Goal: Transaction & Acquisition: Purchase product/service

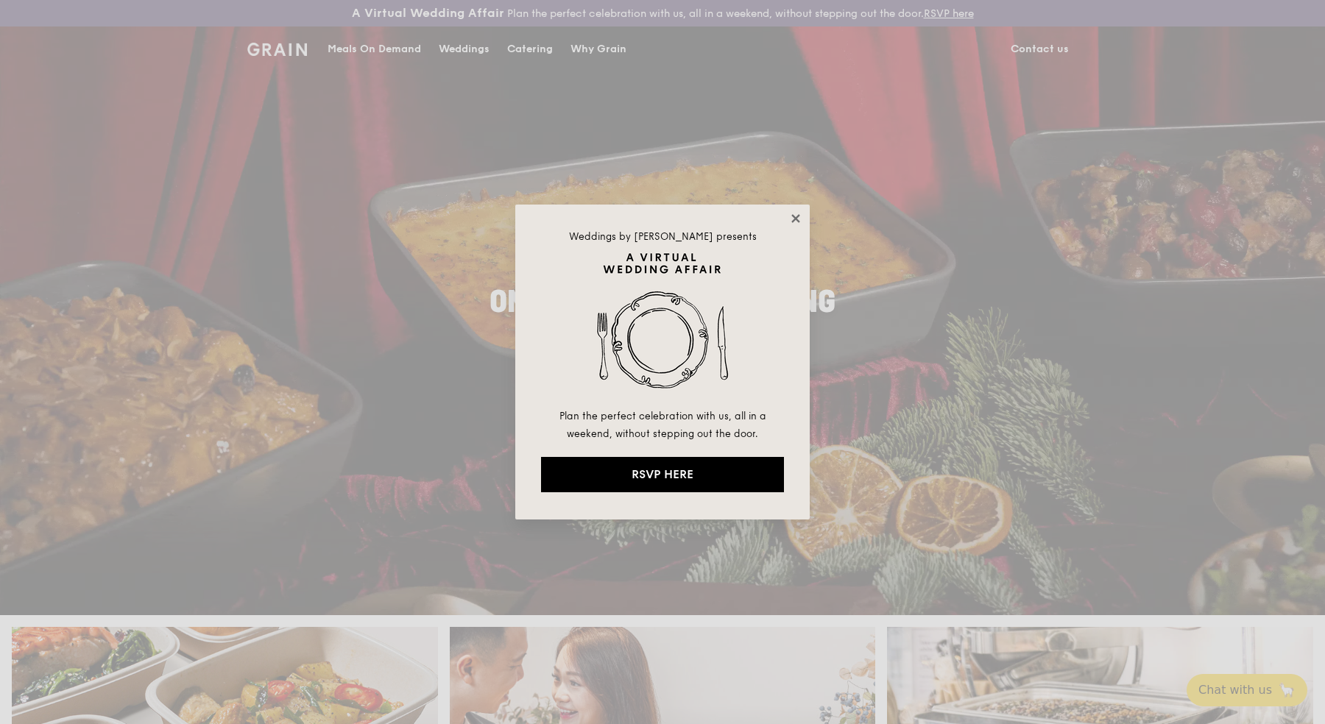
drag, startPoint x: 788, startPoint y: 208, endPoint x: 797, endPoint y: 217, distance: 12.5
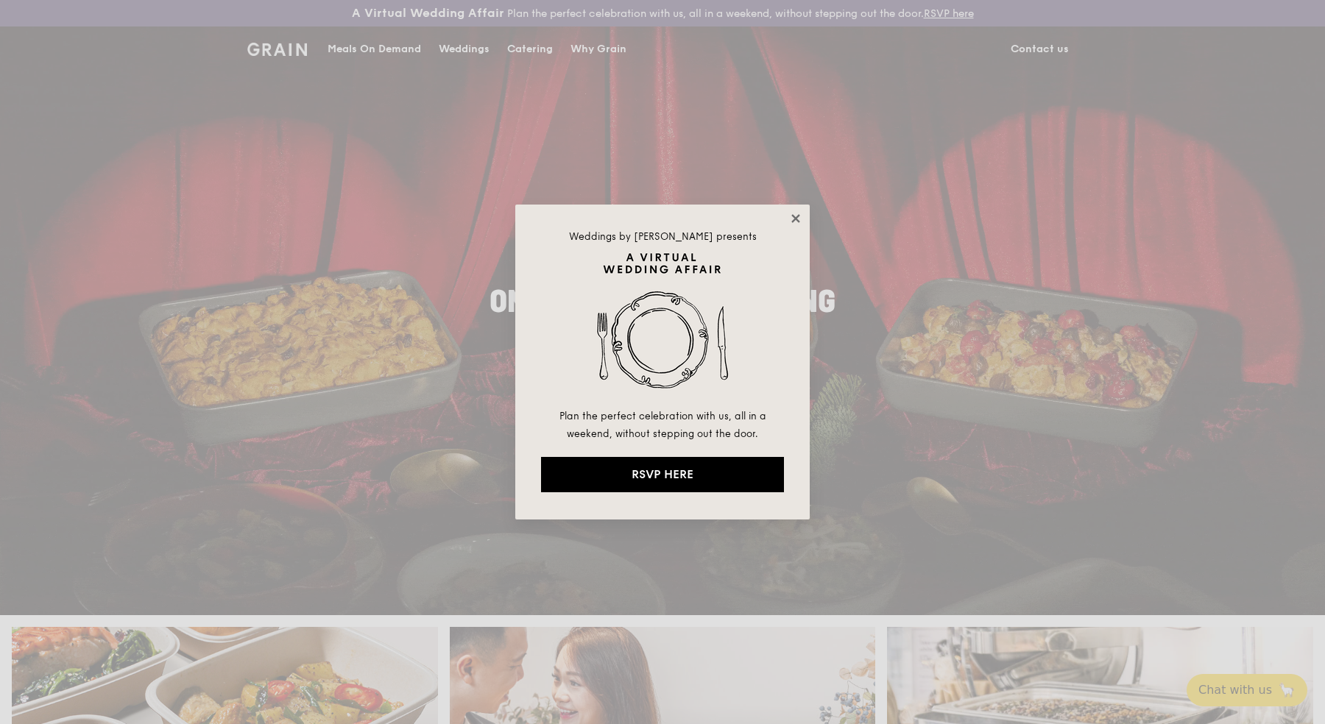
click at [790, 212] on div "Weddings by Grain presents Plan the perfect celebration with us, all in a weeke…" at bounding box center [662, 362] width 294 height 315
click at [800, 219] on icon at bounding box center [795, 218] width 13 height 13
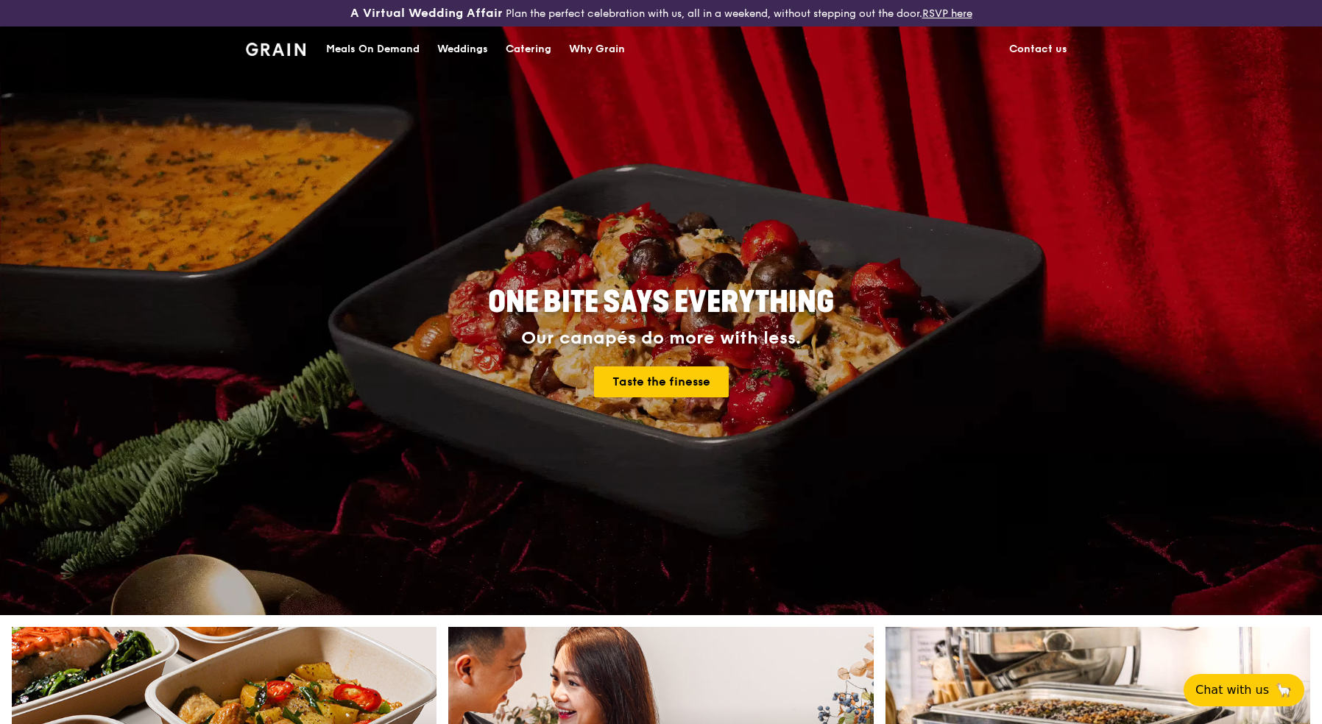
click at [522, 50] on div "Catering" at bounding box center [529, 49] width 46 height 44
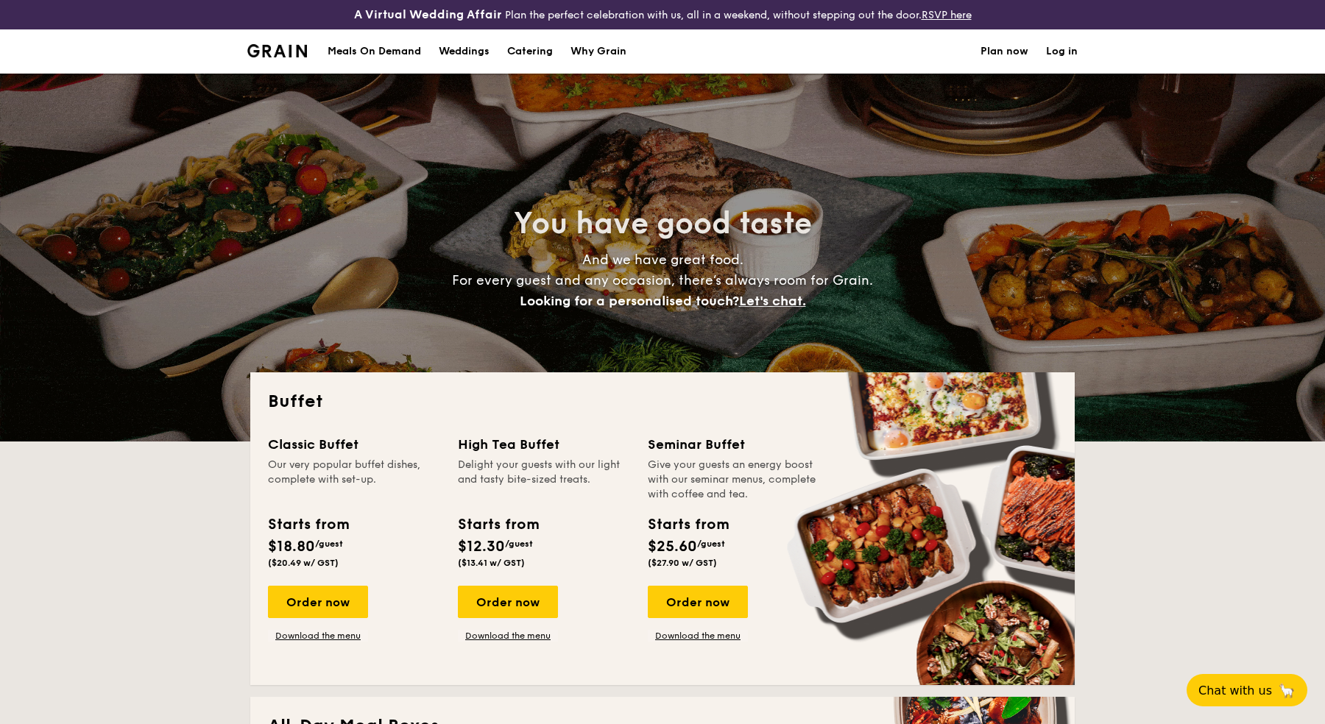
select select
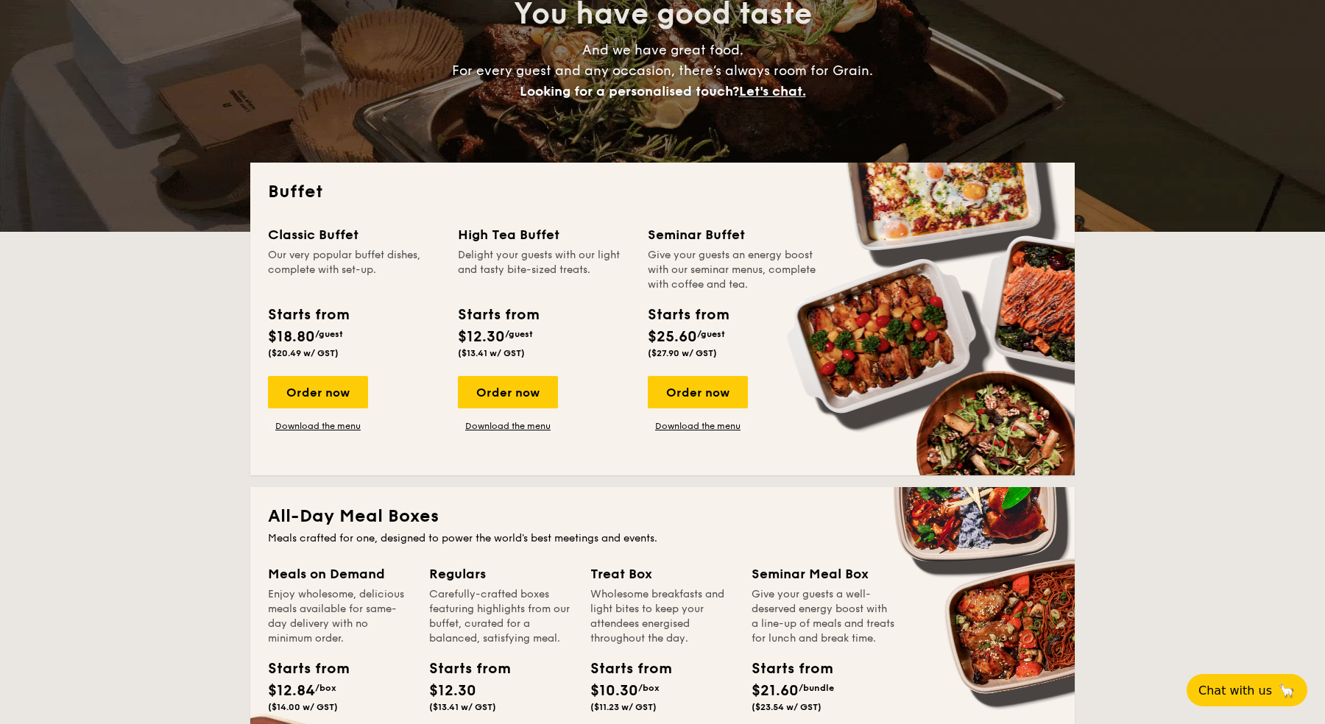
scroll to position [353, 0]
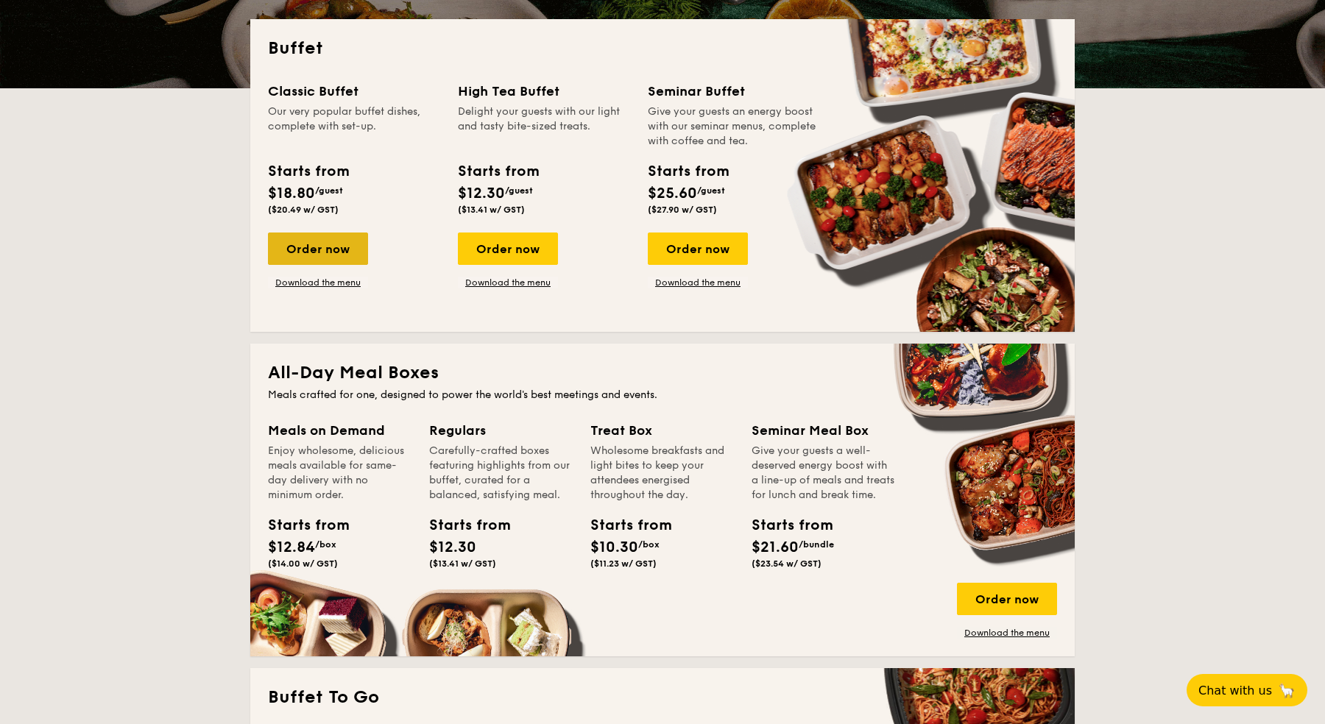
click at [340, 251] on div "Order now" at bounding box center [318, 249] width 100 height 32
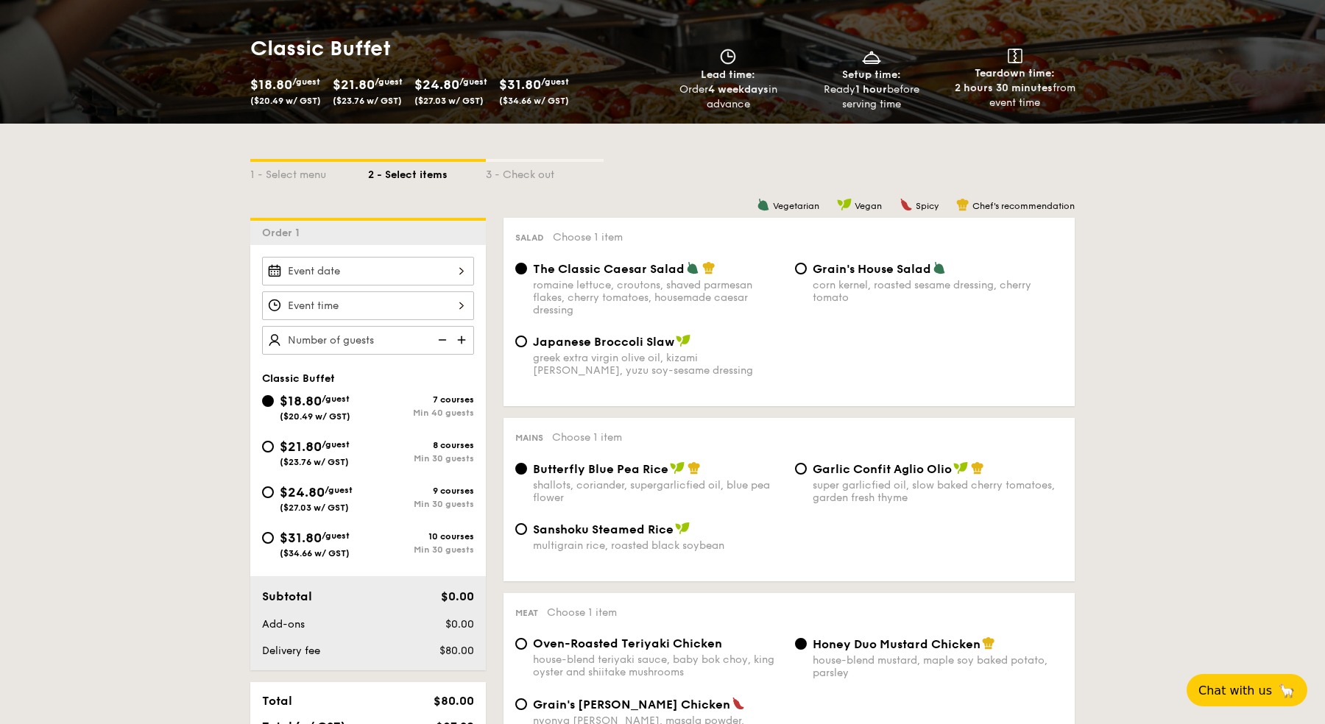
scroll to position [261, 0]
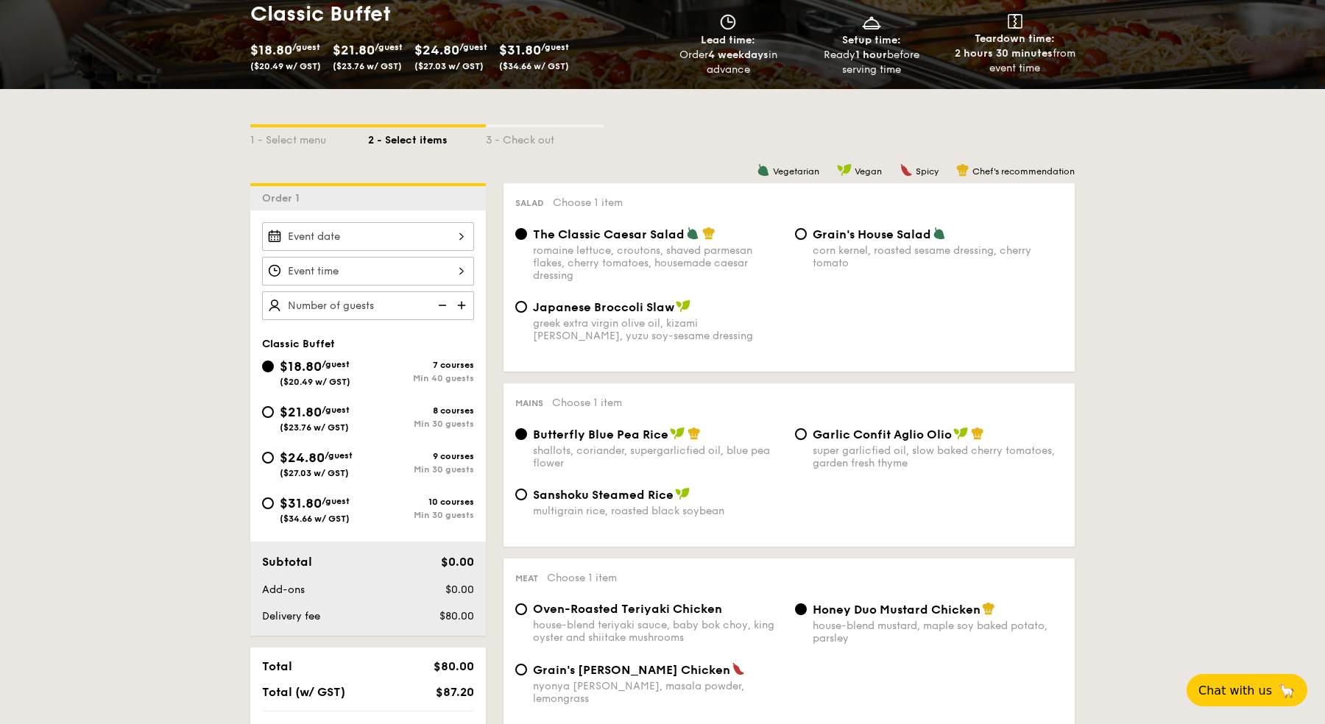
click at [438, 239] on div at bounding box center [368, 236] width 212 height 29
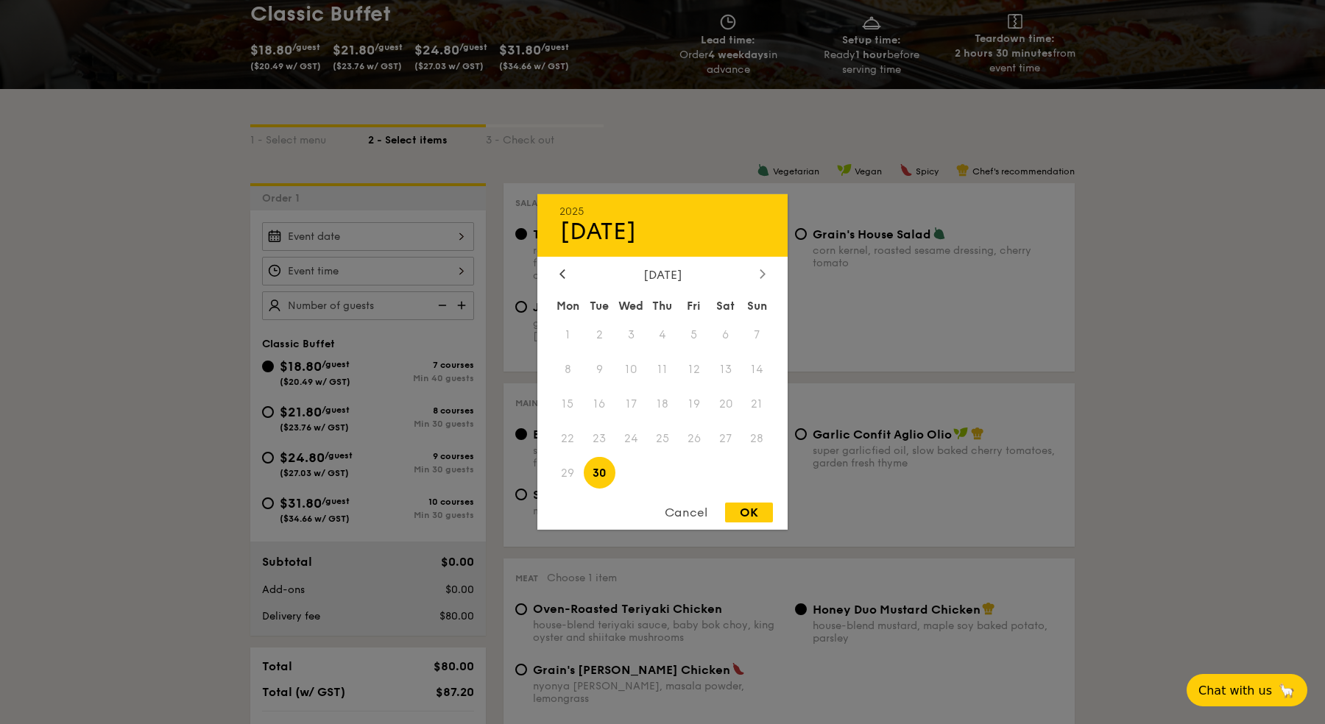
click at [760, 280] on div at bounding box center [762, 275] width 13 height 14
click at [700, 372] on span "7" at bounding box center [694, 370] width 32 height 32
drag, startPoint x: 751, startPoint y: 533, endPoint x: 752, endPoint y: 508, distance: 25.1
click at [474, 251] on div "2025 Nov 07 November 2025 Mon Tue Wed Thu Fri Sat Sun 1 2 3 4 5 6 7 8 9 10 11 1…" at bounding box center [368, 251] width 212 height 0
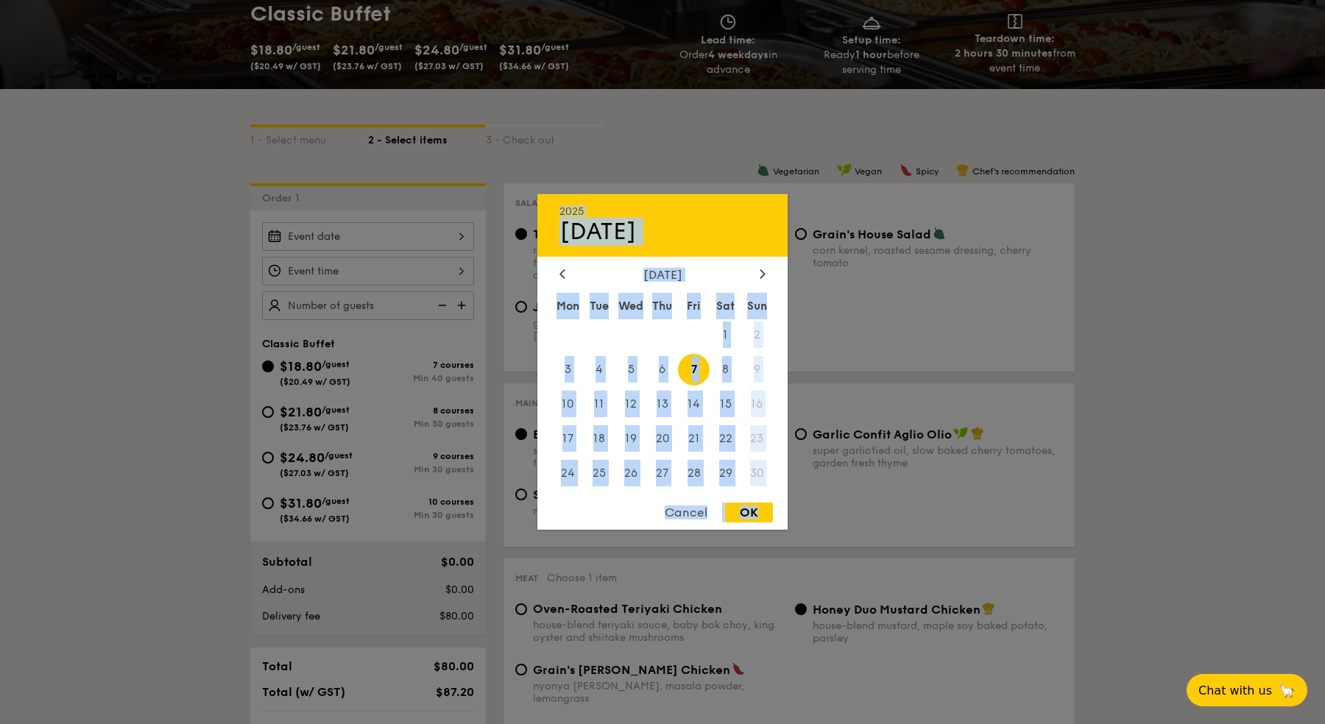
click at [752, 508] on div "OK" at bounding box center [749, 513] width 48 height 20
type input "Nov 07, 2025"
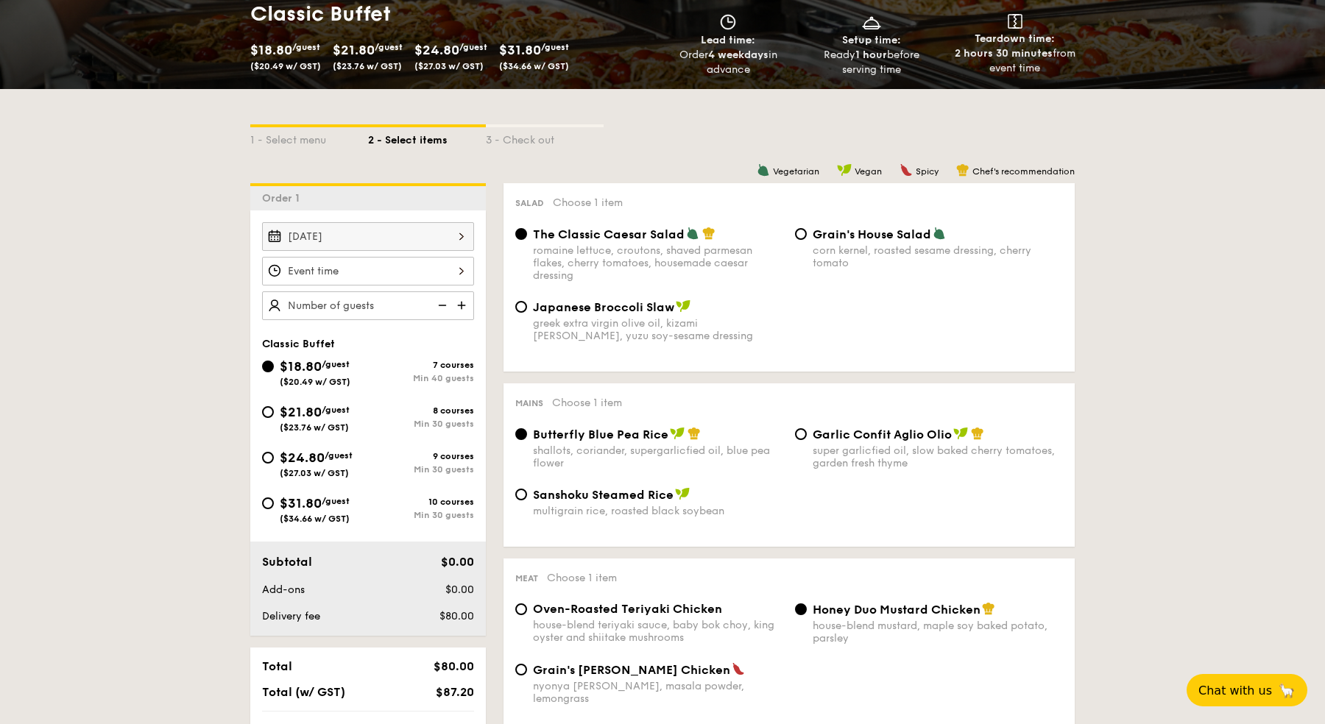
click at [434, 275] on div "12 1 2 3 4 5 6 7 8 9 10 11 00 15 30 45 am pm Cancel OK" at bounding box center [368, 271] width 212 height 29
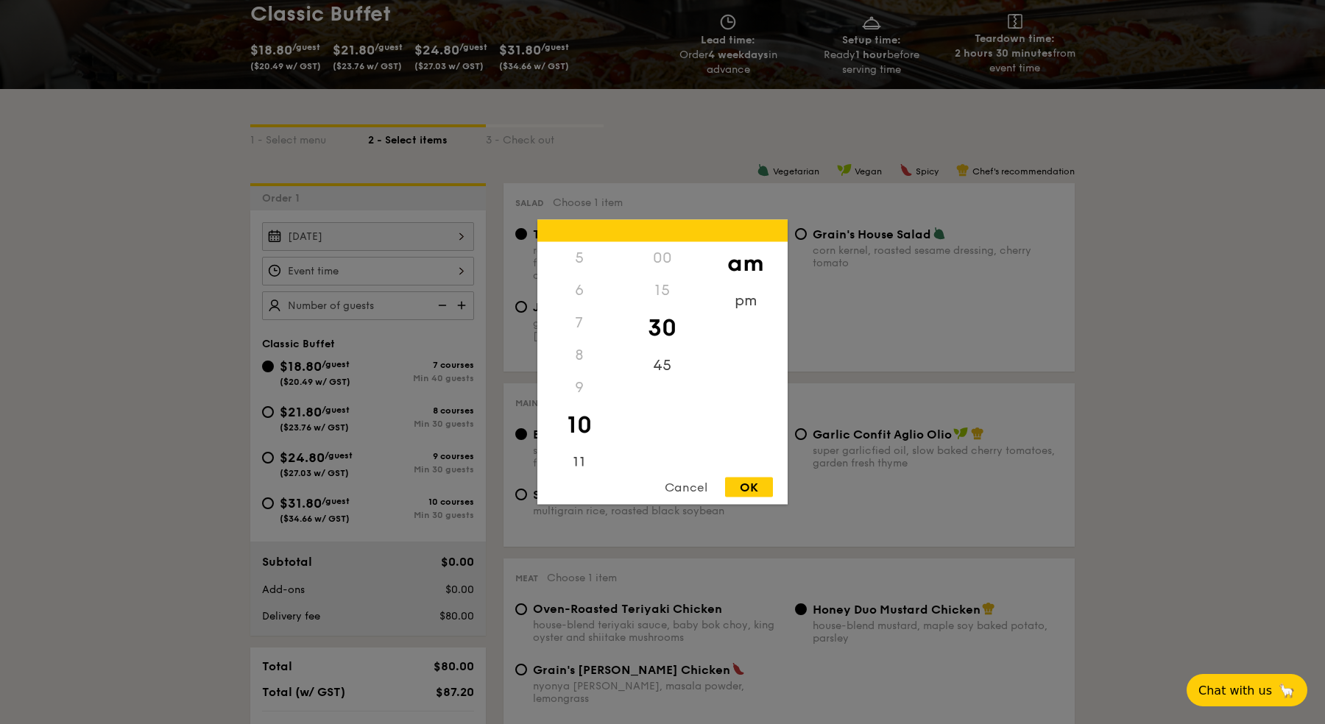
click at [753, 489] on div "OK" at bounding box center [749, 488] width 48 height 20
type input "10:30AM"
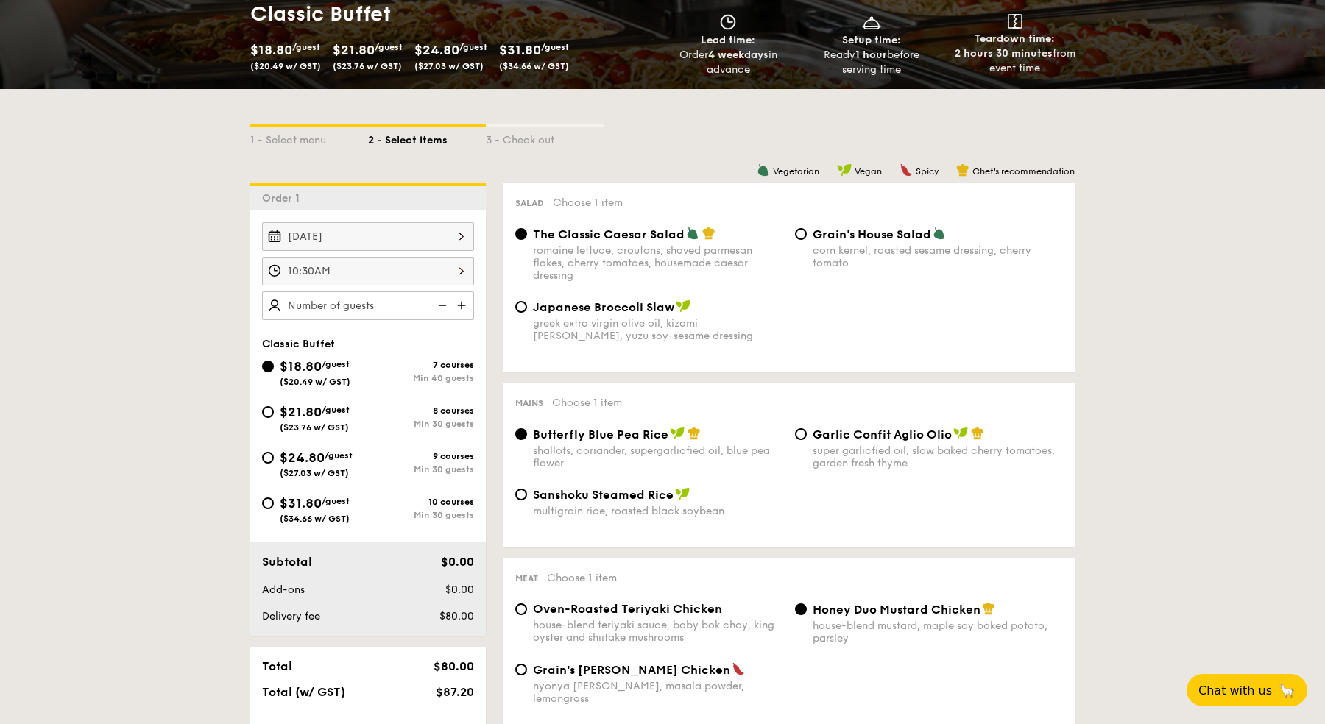
click at [458, 308] on img at bounding box center [463, 305] width 22 height 28
type input "40 guests"
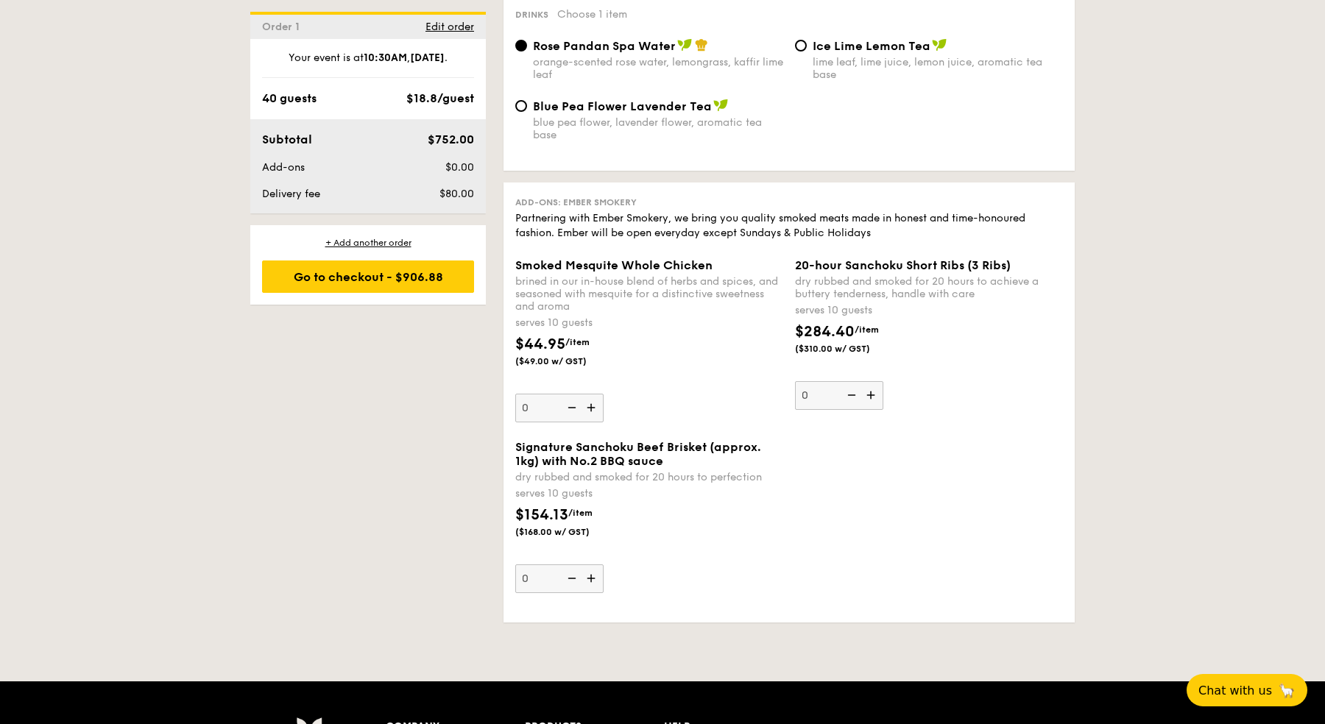
scroll to position [1591, 0]
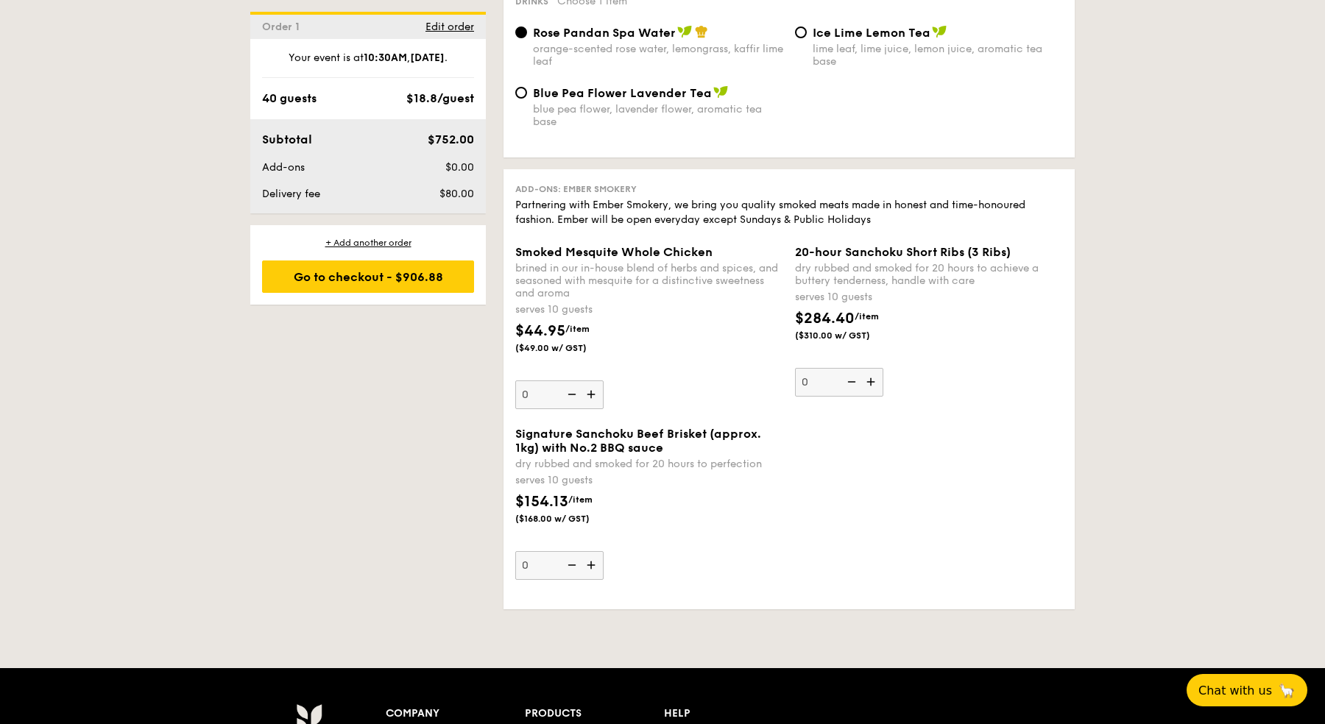
click at [595, 381] on img at bounding box center [592, 395] width 22 height 28
click at [595, 381] on input "0" at bounding box center [559, 395] width 88 height 29
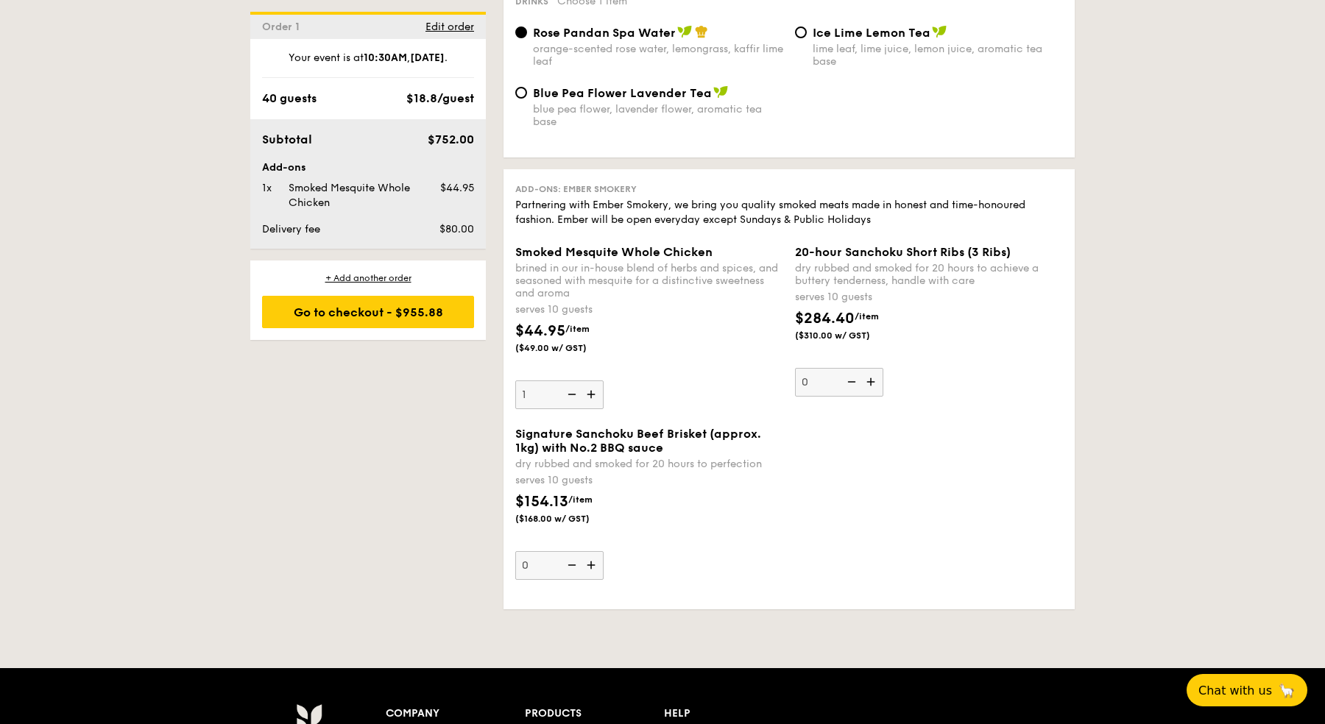
click at [595, 381] on img at bounding box center [592, 395] width 22 height 28
click at [595, 381] on input "1" at bounding box center [559, 395] width 88 height 29
click at [595, 381] on img at bounding box center [592, 395] width 22 height 28
click at [595, 381] on input "2" at bounding box center [559, 395] width 88 height 29
type input "3"
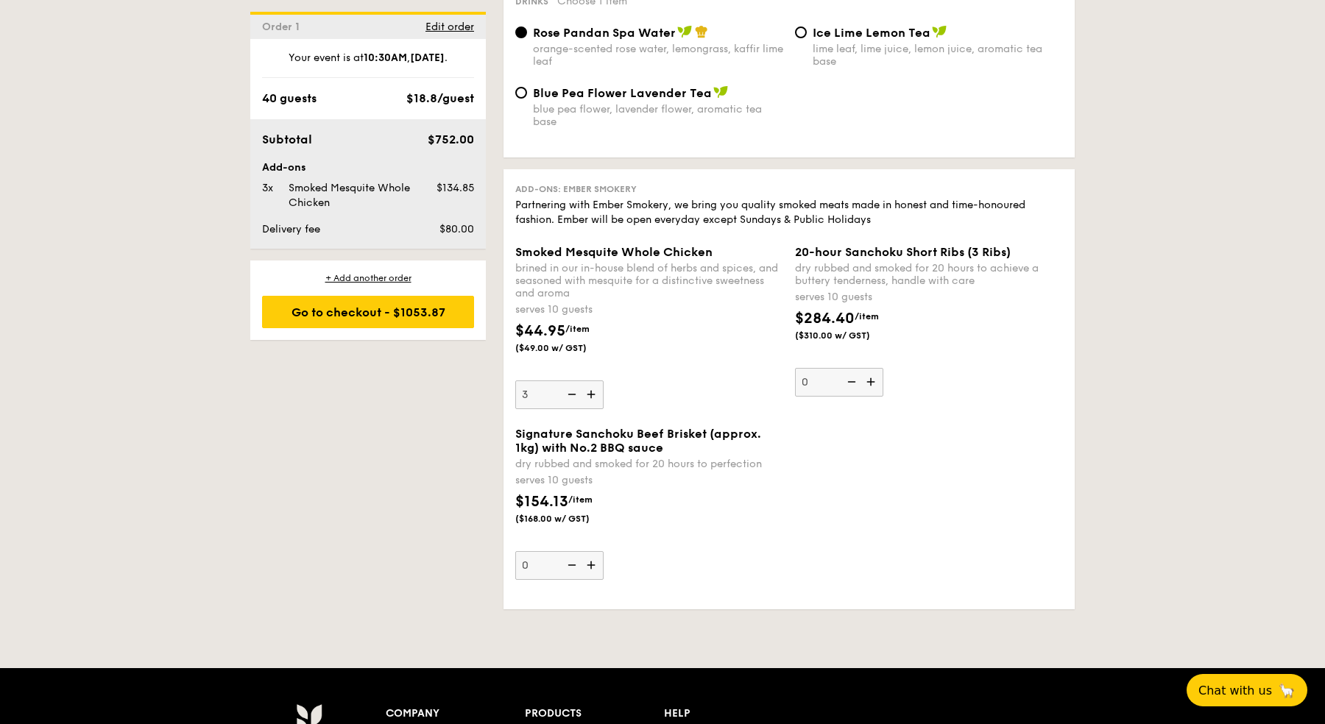
click at [876, 375] on img at bounding box center [872, 382] width 22 height 28
click at [876, 375] on input "0" at bounding box center [839, 382] width 88 height 29
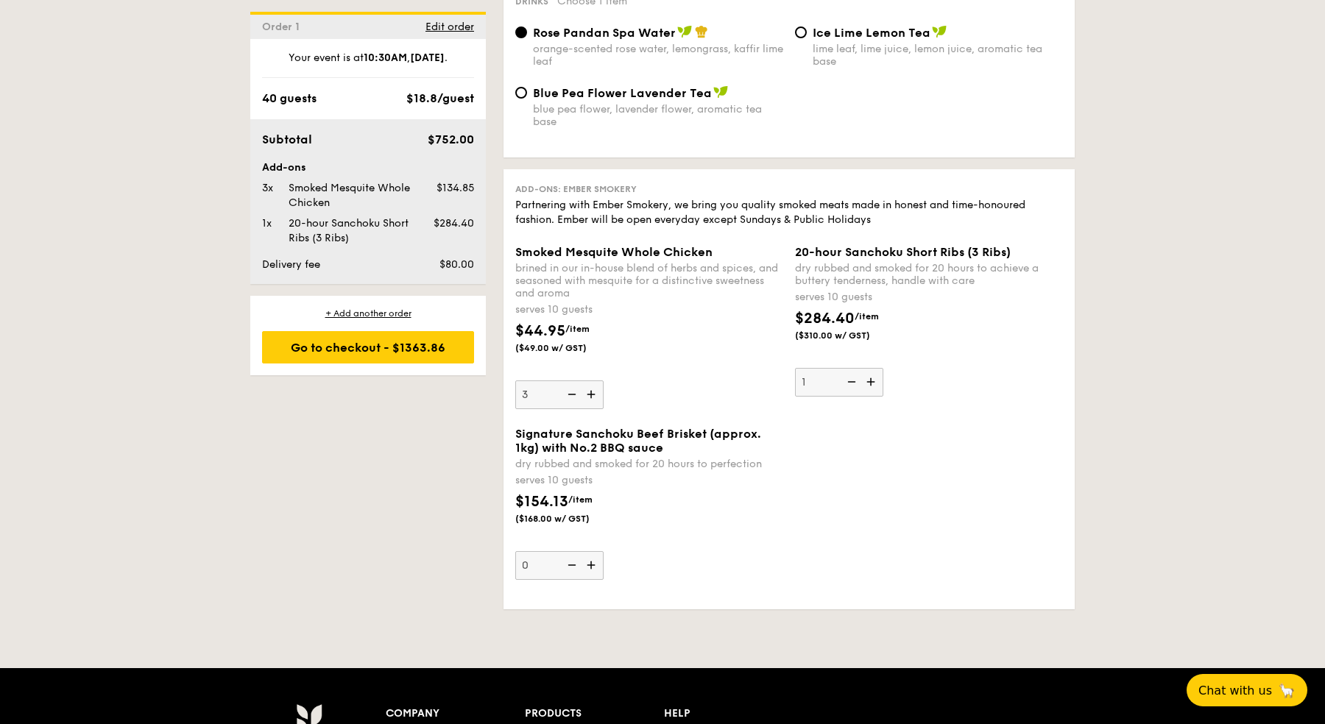
click at [876, 375] on img at bounding box center [872, 382] width 22 height 28
click at [876, 375] on input "1" at bounding box center [839, 382] width 88 height 29
click at [876, 375] on img at bounding box center [872, 382] width 22 height 28
click at [876, 375] on input "2" at bounding box center [839, 382] width 88 height 29
type input "3"
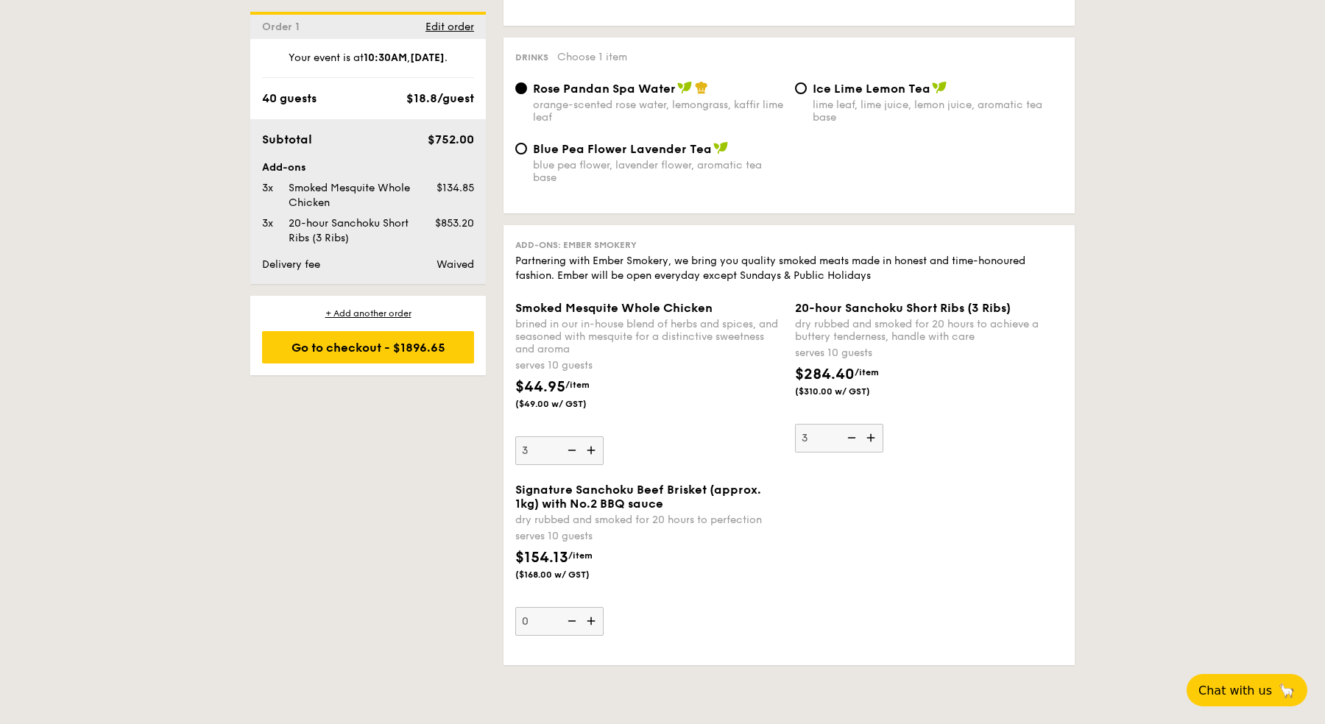
scroll to position [1529, 0]
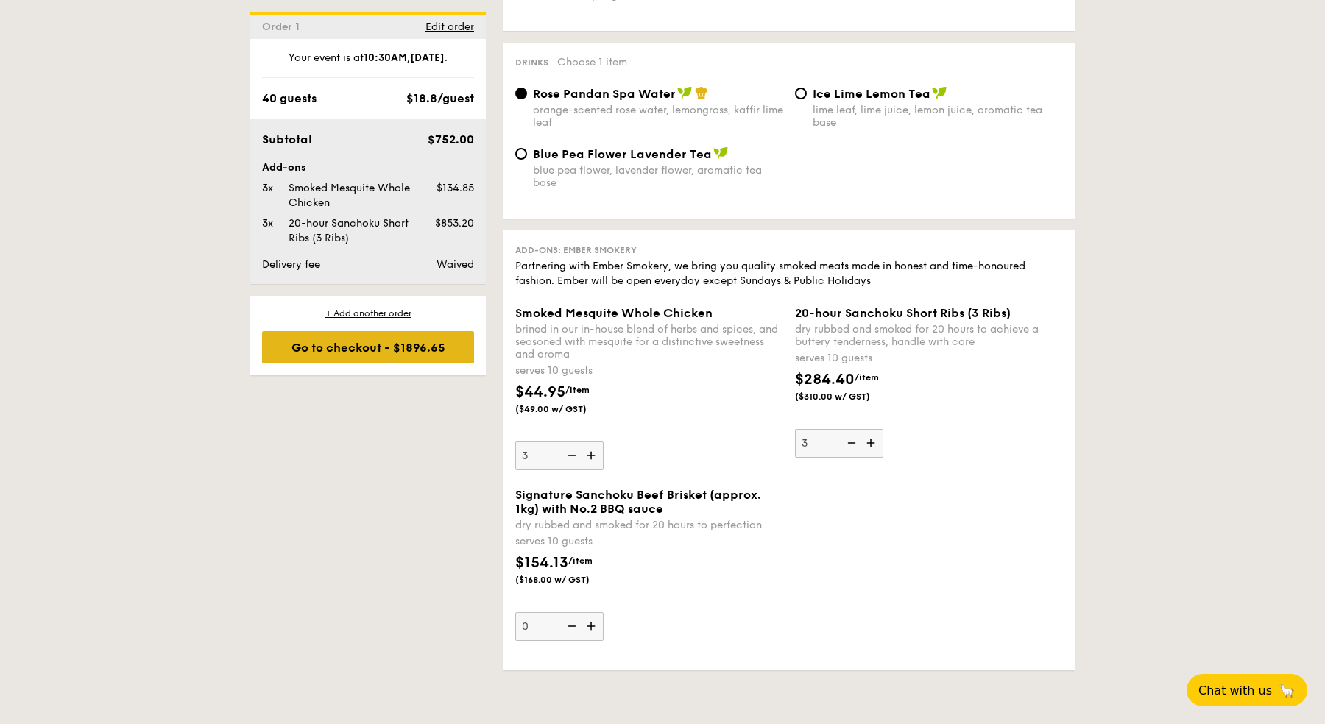
click at [430, 353] on div "Go to checkout - $1896.65" at bounding box center [368, 347] width 212 height 32
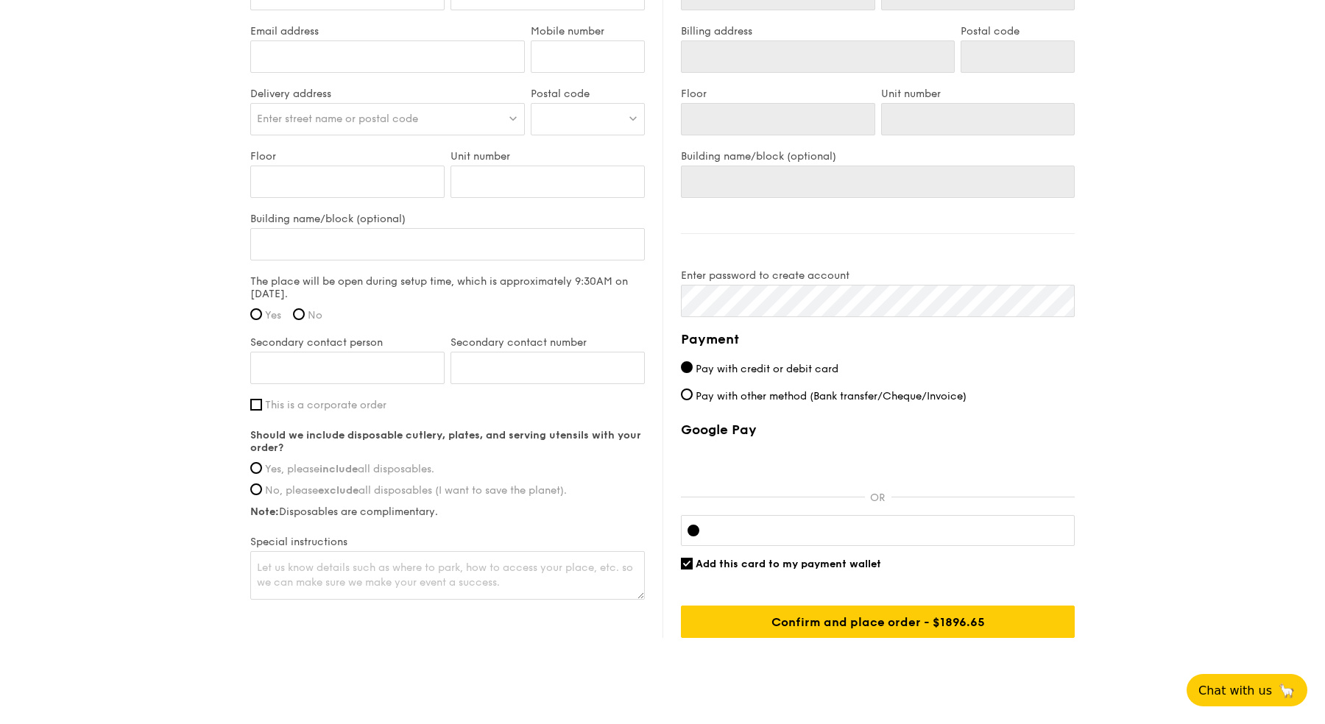
scroll to position [1021, 0]
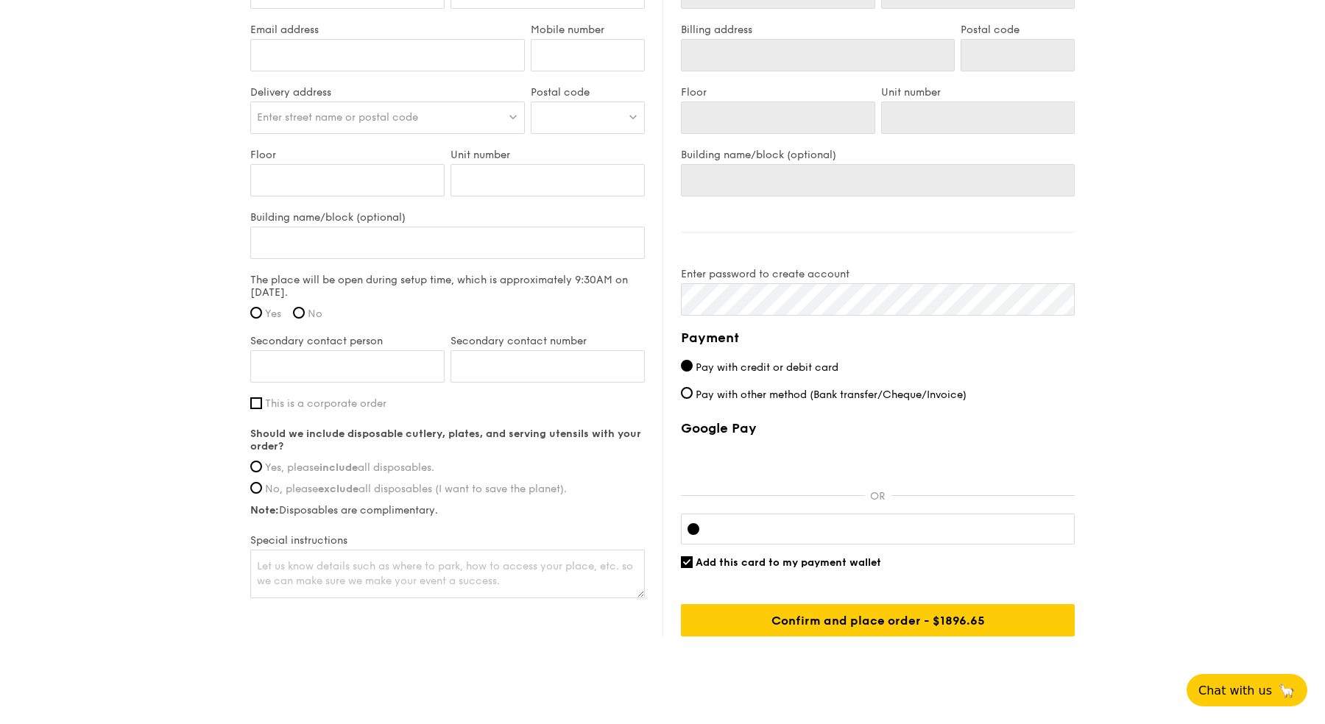
click at [723, 535] on div at bounding box center [878, 529] width 394 height 31
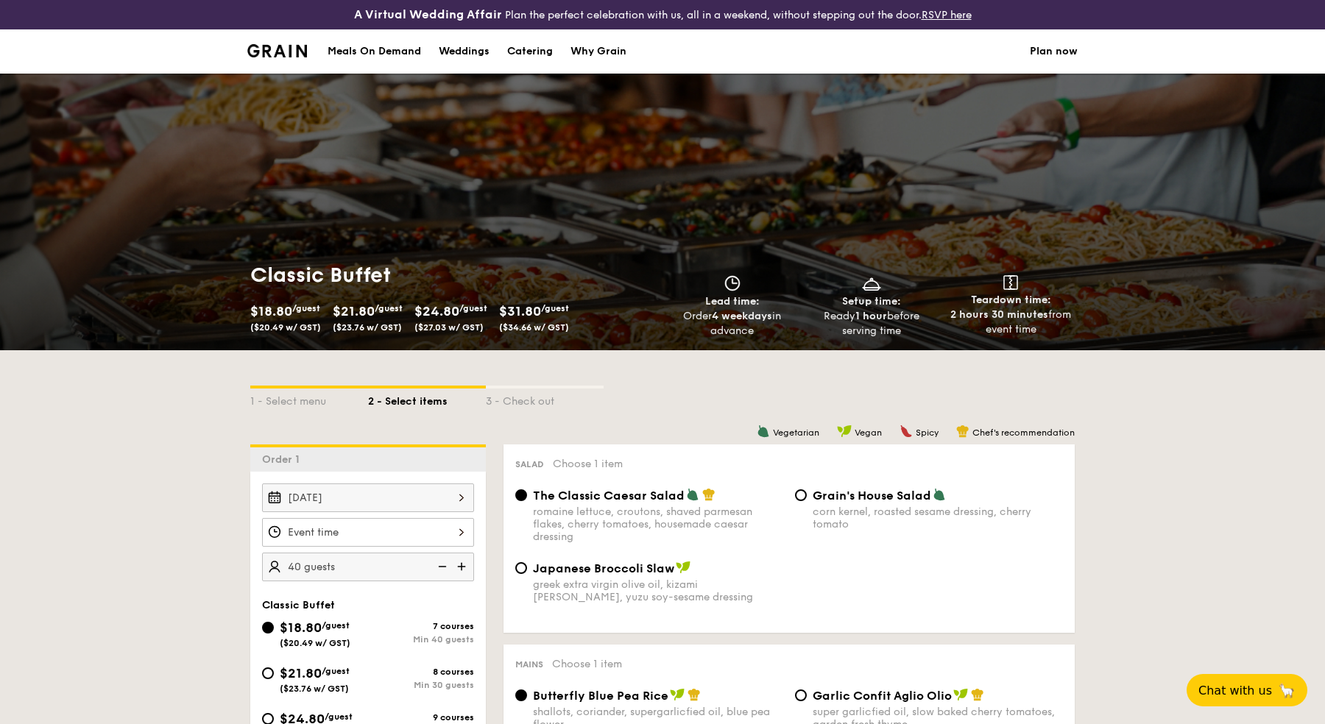
click at [1047, 52] on link "Plan now" at bounding box center [1054, 51] width 48 height 44
click at [474, 47] on div "Weddings" at bounding box center [464, 51] width 51 height 44
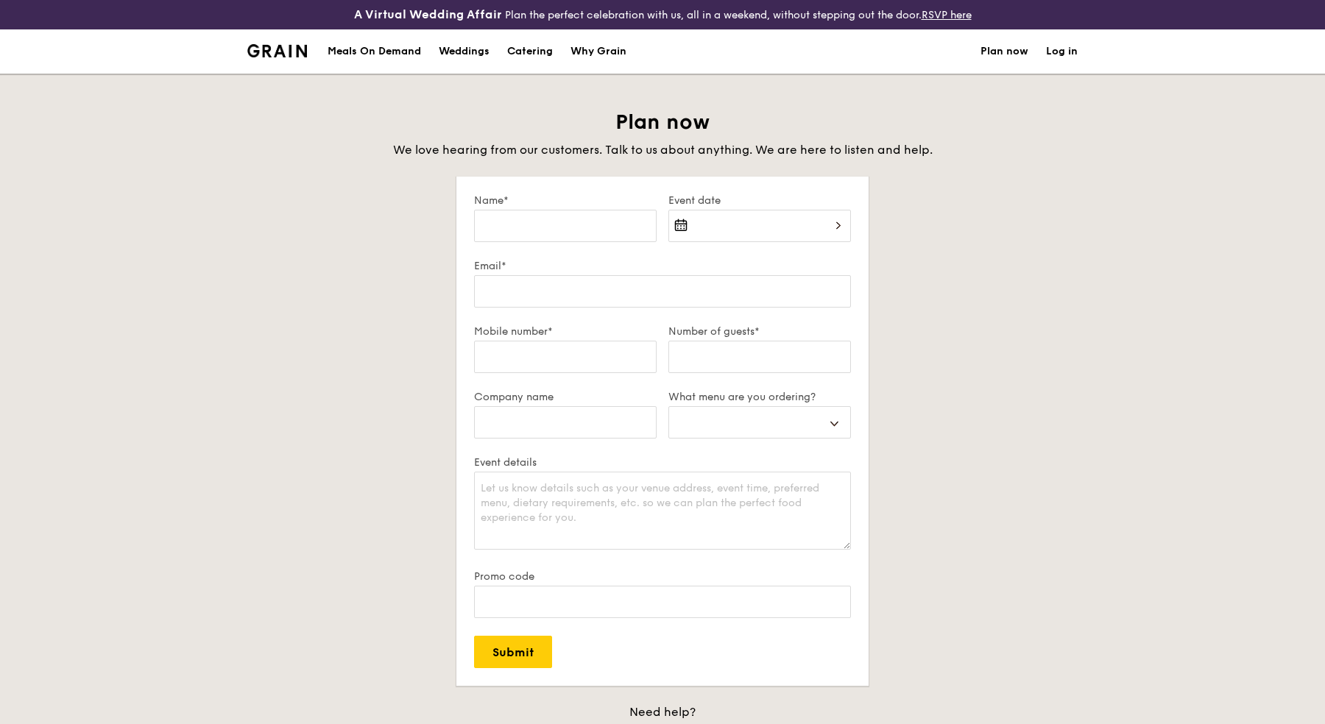
select select
